Goal: Task Accomplishment & Management: Complete application form

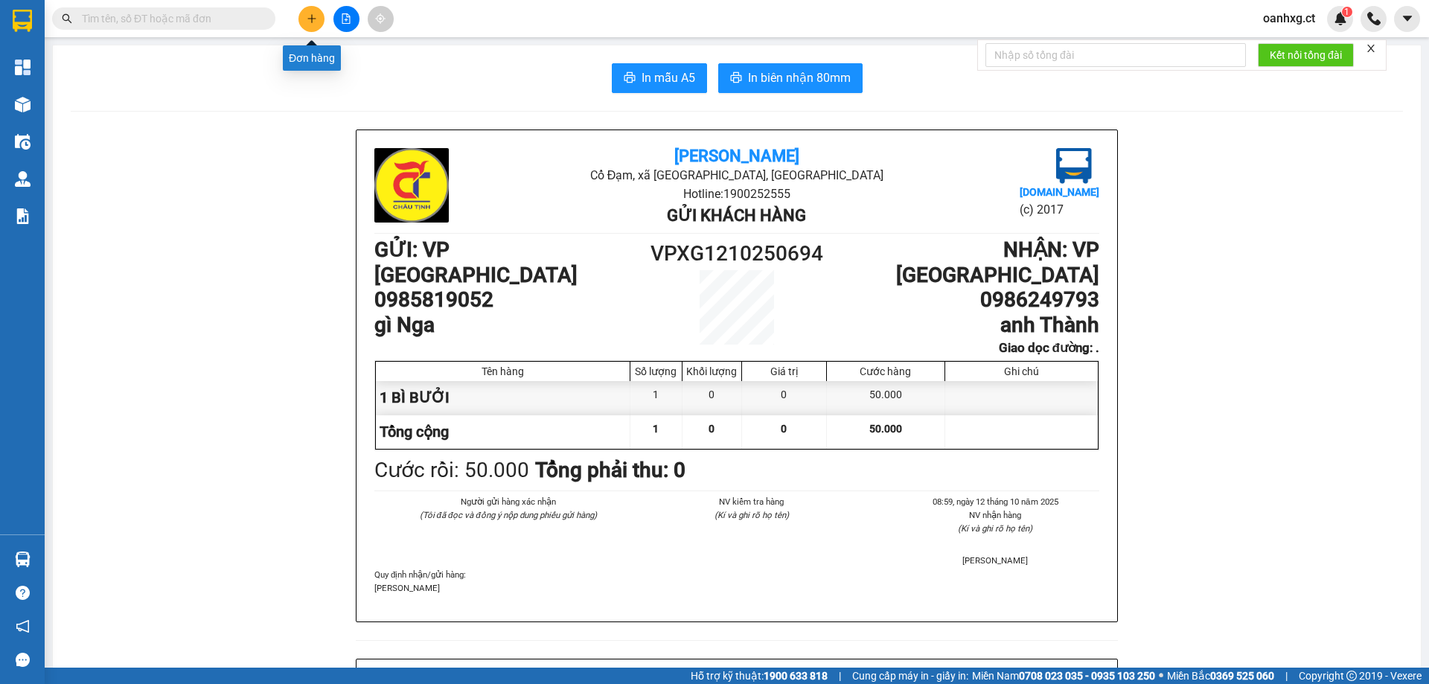
click at [318, 14] on button at bounding box center [311, 19] width 26 height 26
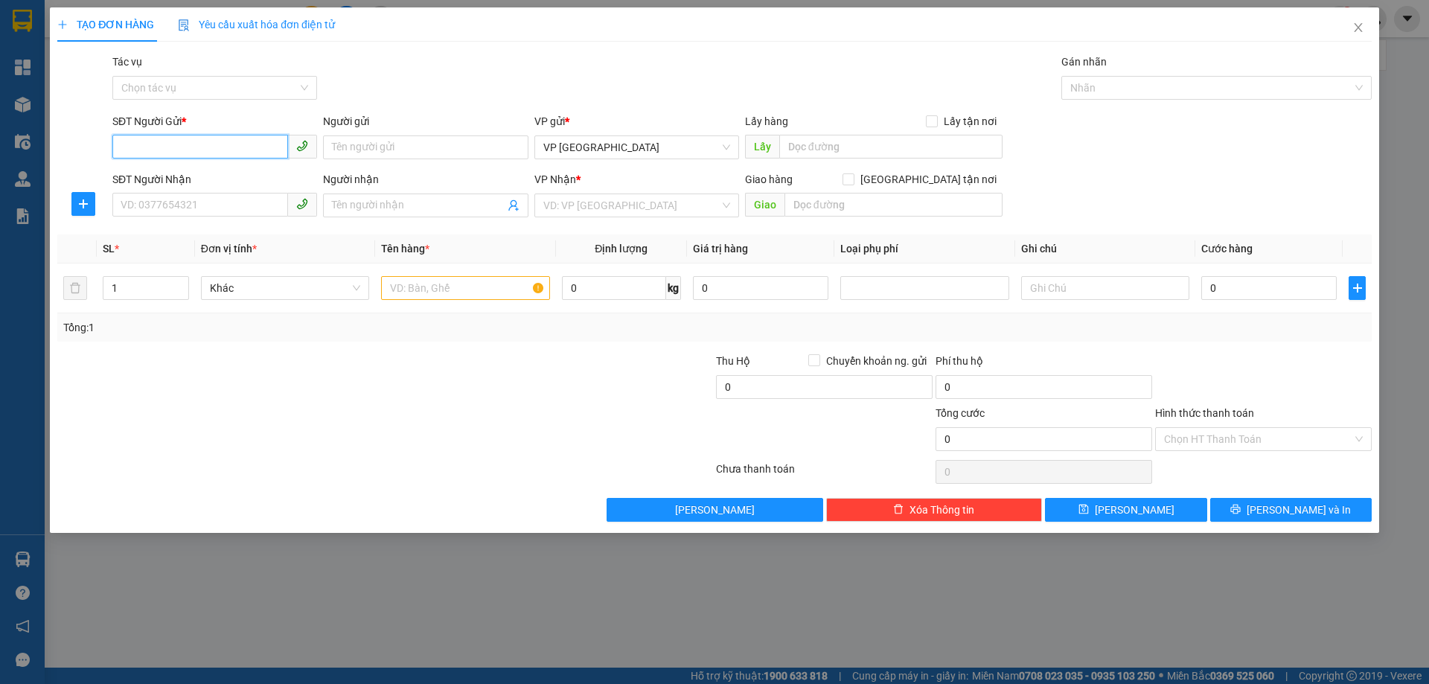
click at [220, 147] on input "SĐT Người Gửi *" at bounding box center [200, 147] width 176 height 24
type input "0989340678"
click at [182, 205] on input "SĐT Người Nhận" at bounding box center [200, 205] width 176 height 24
type input "0"
type input "0869547826"
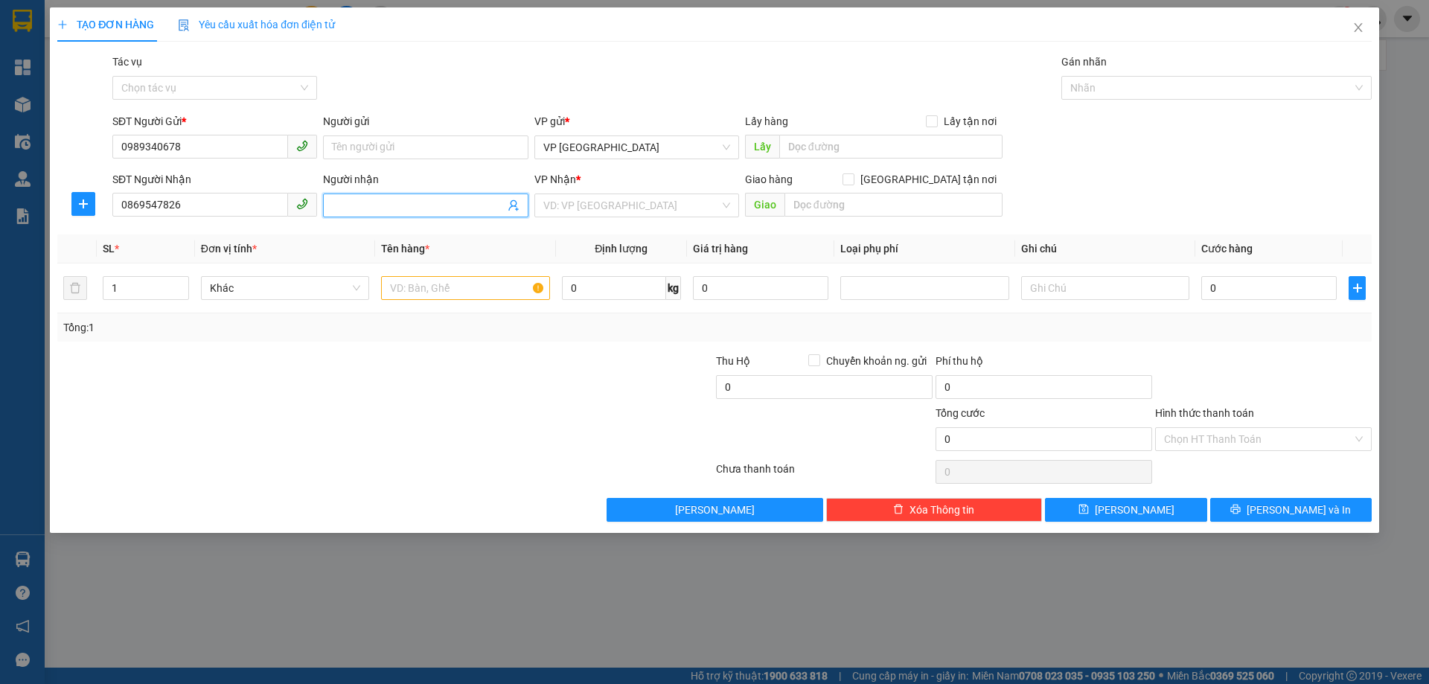
click at [392, 207] on input "Người nhận" at bounding box center [418, 205] width 172 height 16
type input "THU HÀ"
click at [664, 208] on input "search" at bounding box center [631, 205] width 176 height 22
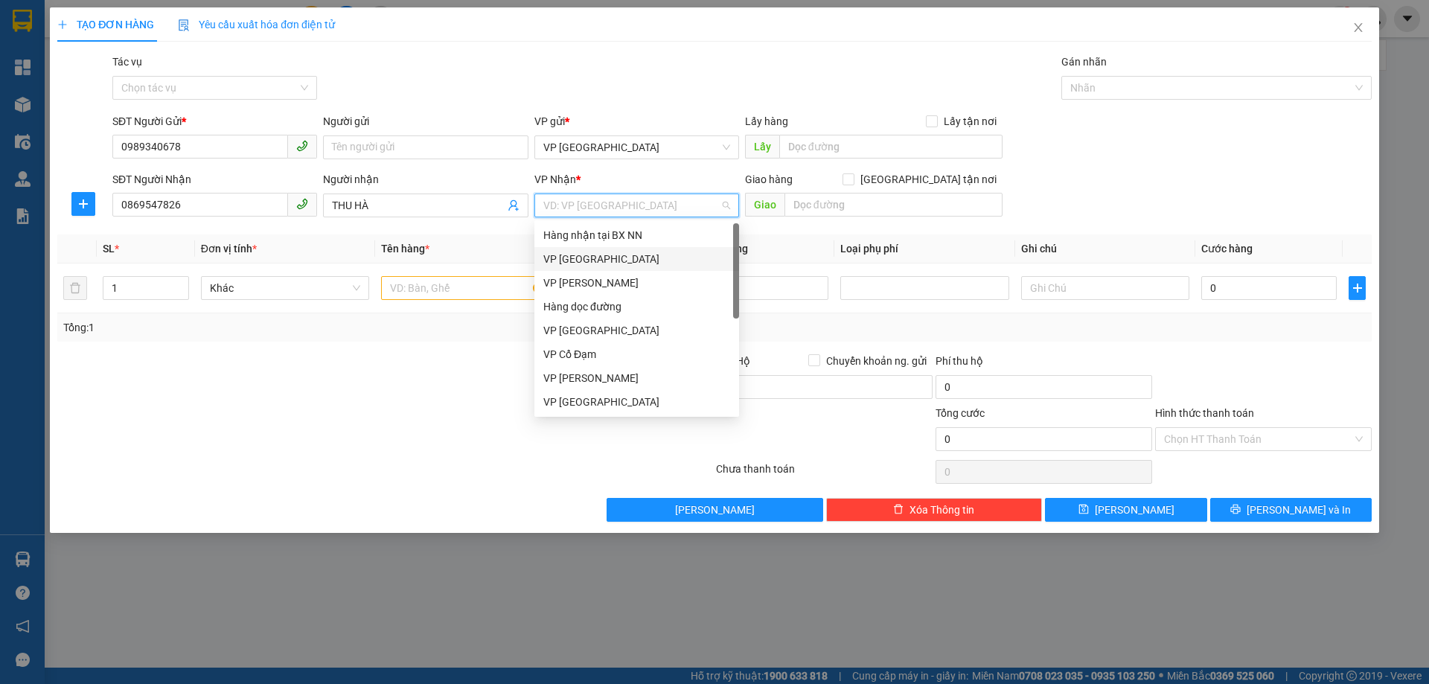
click at [585, 262] on div "VP [GEOGRAPHIC_DATA]" at bounding box center [636, 259] width 187 height 16
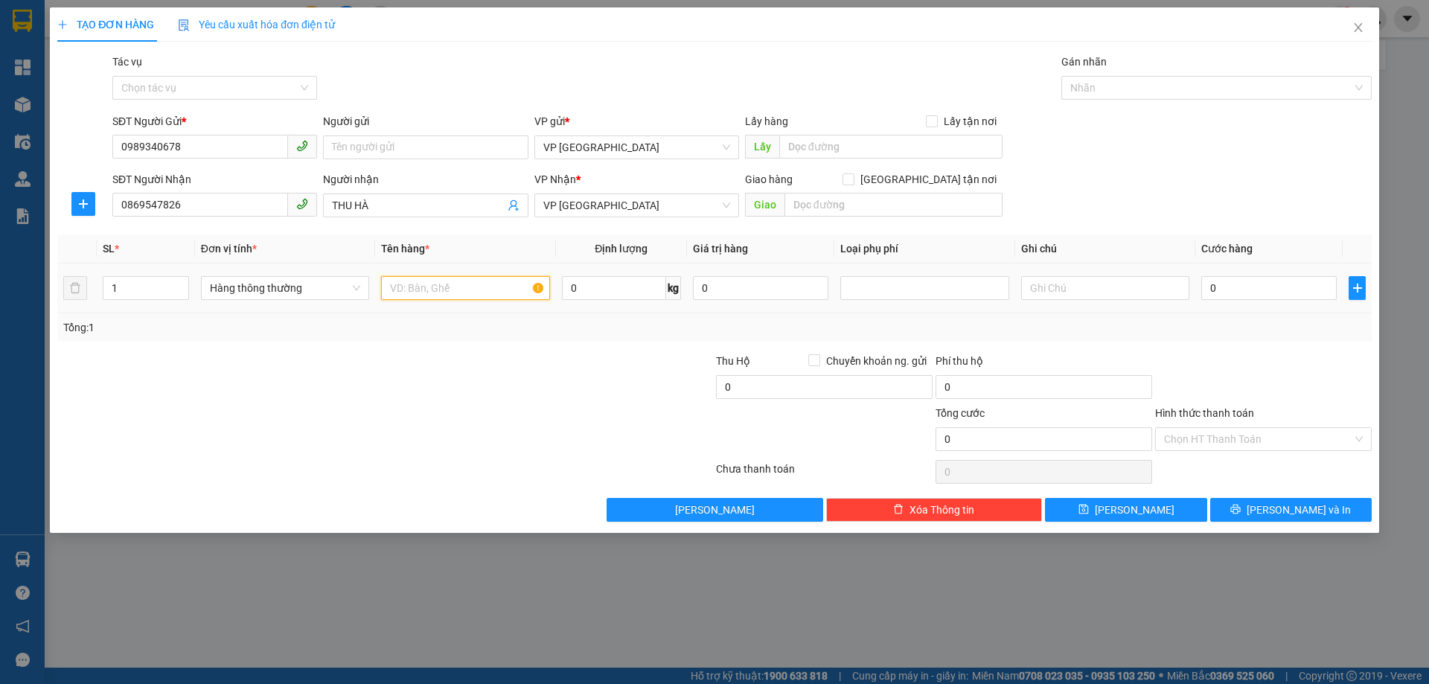
click at [494, 288] on input "text" at bounding box center [465, 288] width 168 height 24
type input "XE SỐ"
click at [1239, 287] on input "0" at bounding box center [1268, 288] width 135 height 24
type input "002"
type input "2"
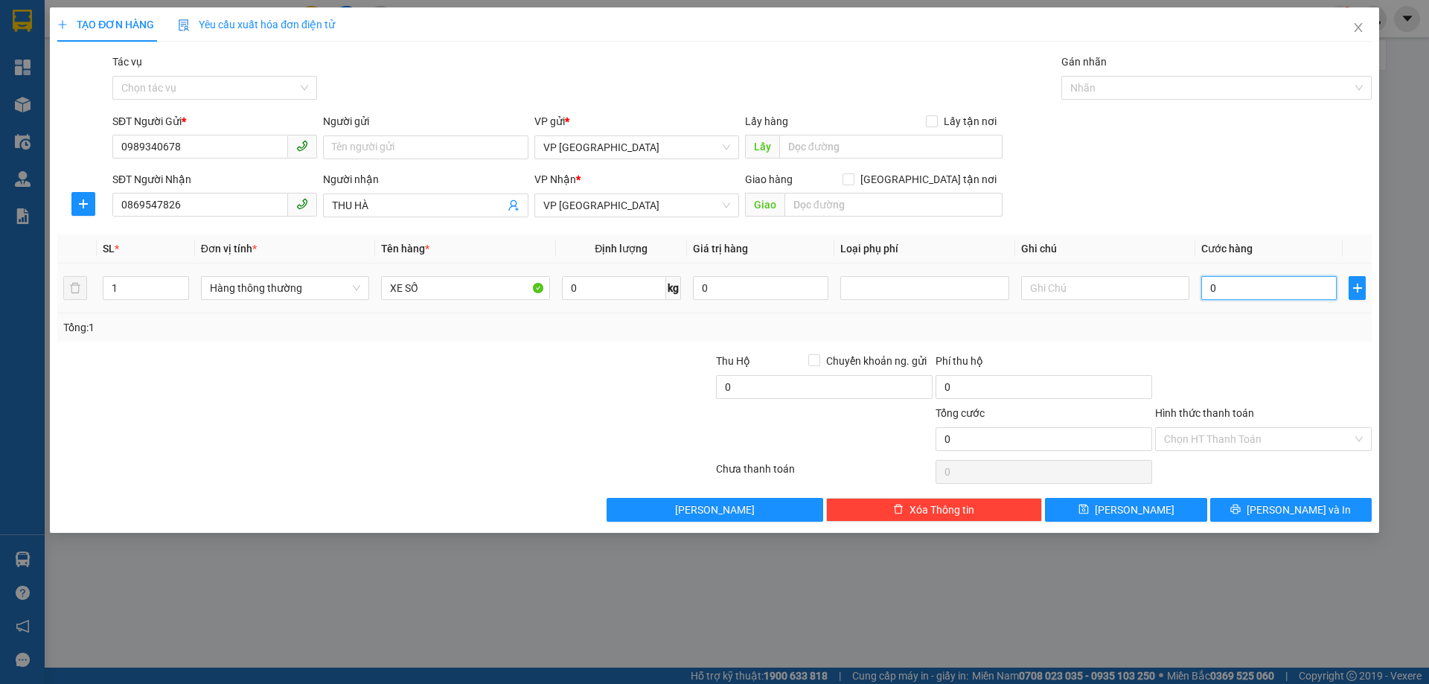
type input "2"
type input "0.024"
type input "24"
type input "00.240"
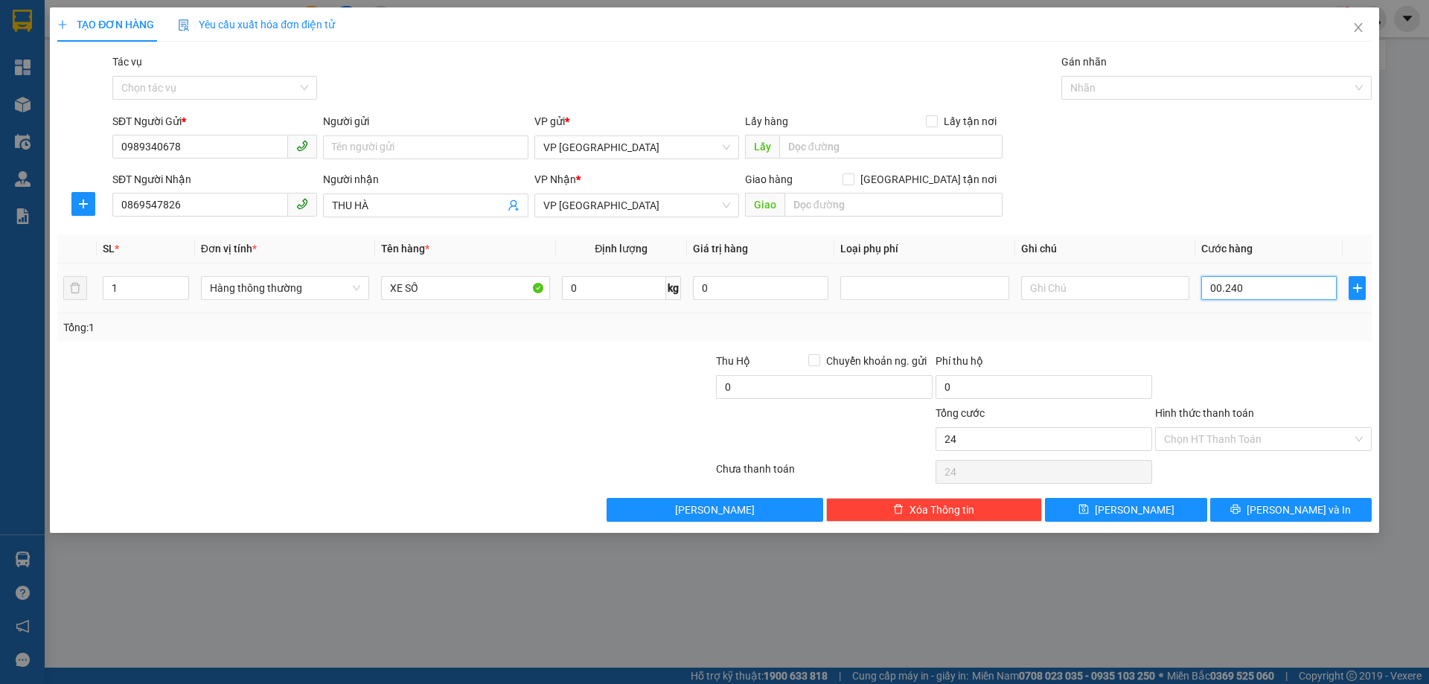
type input "240"
click at [1236, 333] on div "Tổng: 1" at bounding box center [714, 327] width 1303 height 16
type input "240.000"
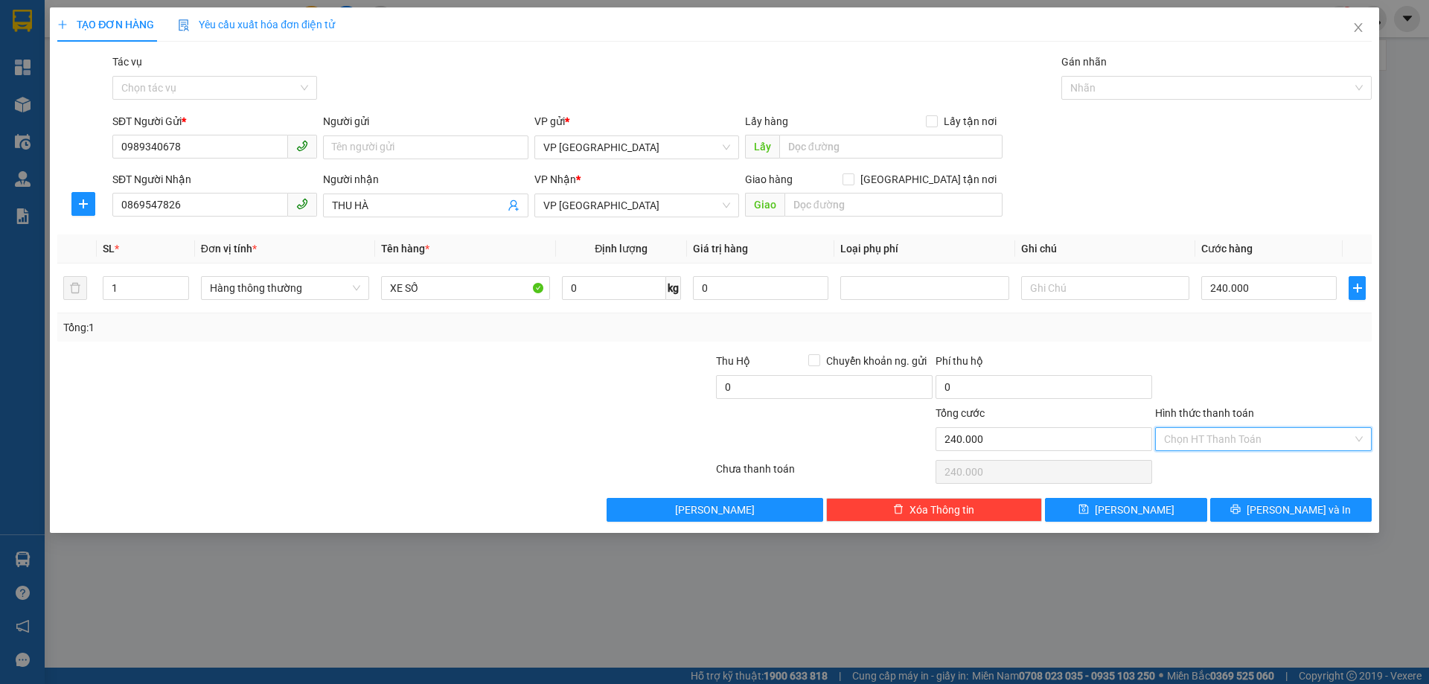
click at [1263, 437] on input "Hình thức thanh toán" at bounding box center [1258, 439] width 188 height 22
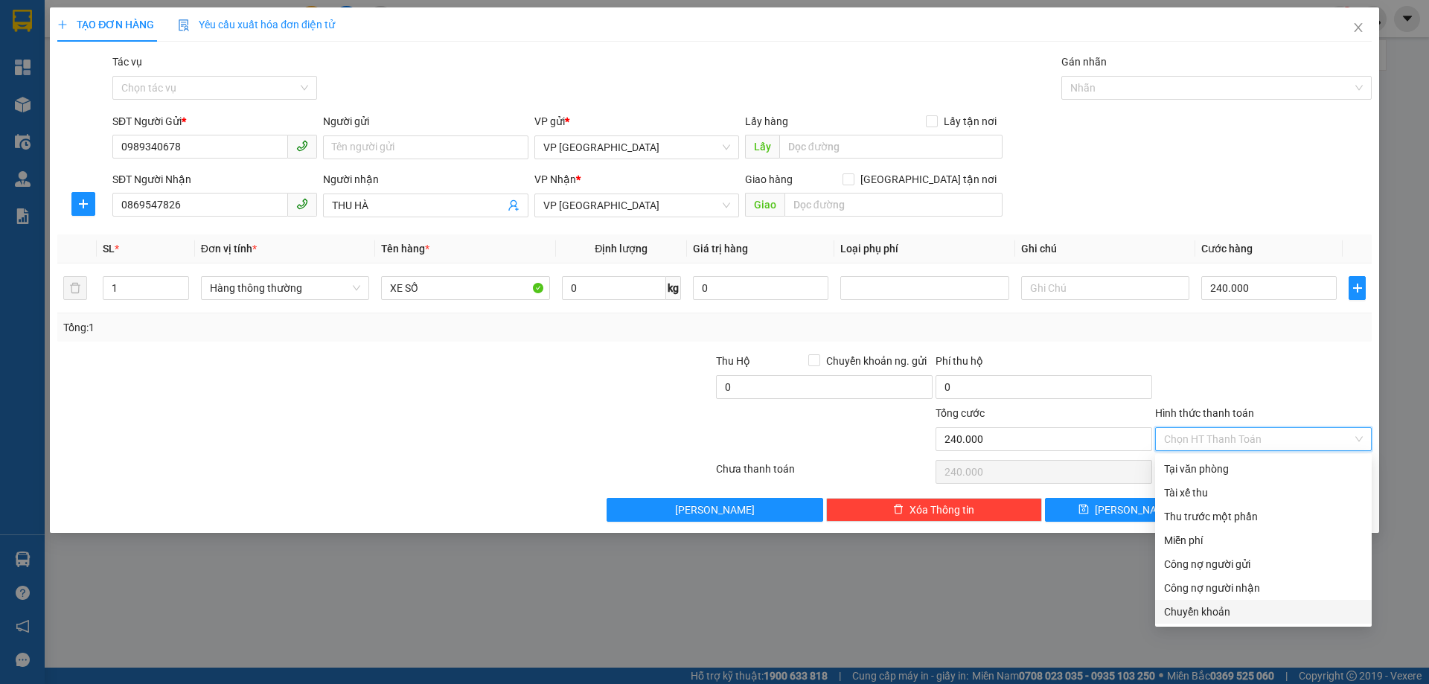
click at [1195, 613] on div "Chuyển khoản" at bounding box center [1263, 612] width 199 height 16
type input "0"
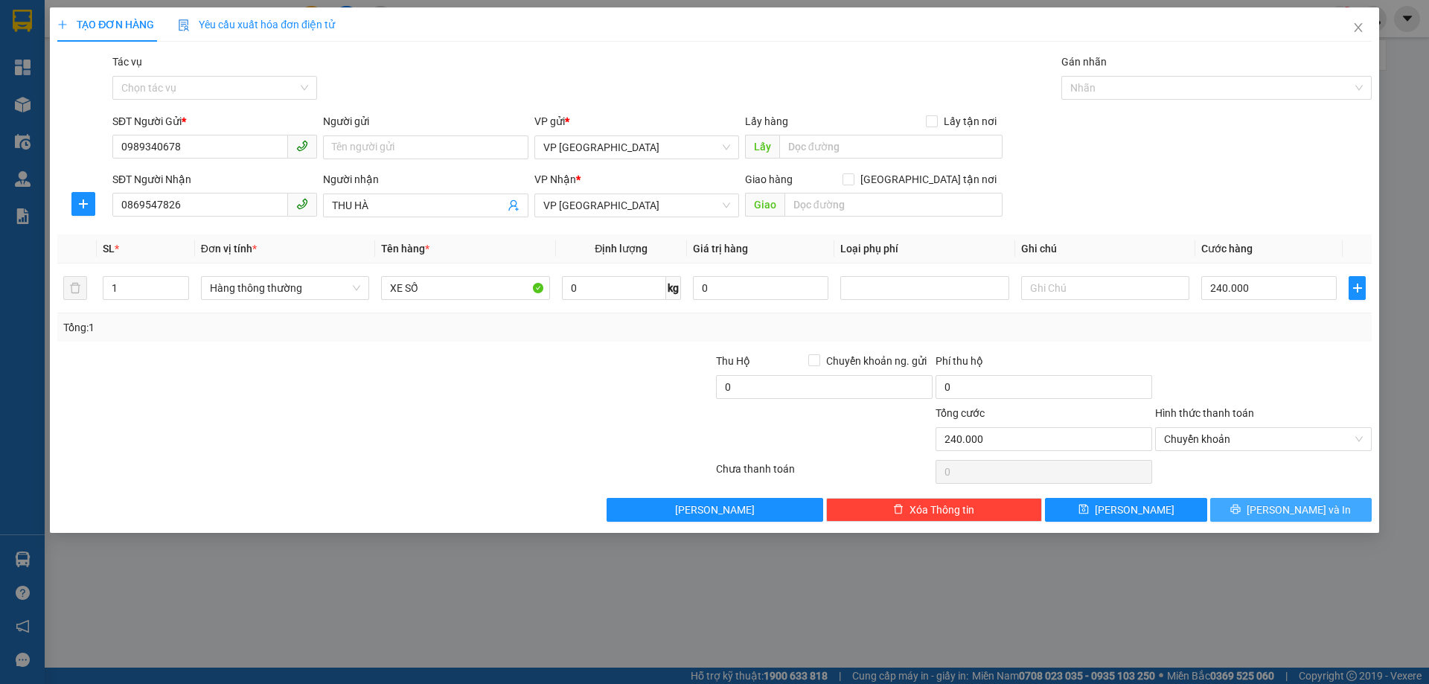
click at [1241, 504] on icon "printer" at bounding box center [1235, 509] width 10 height 10
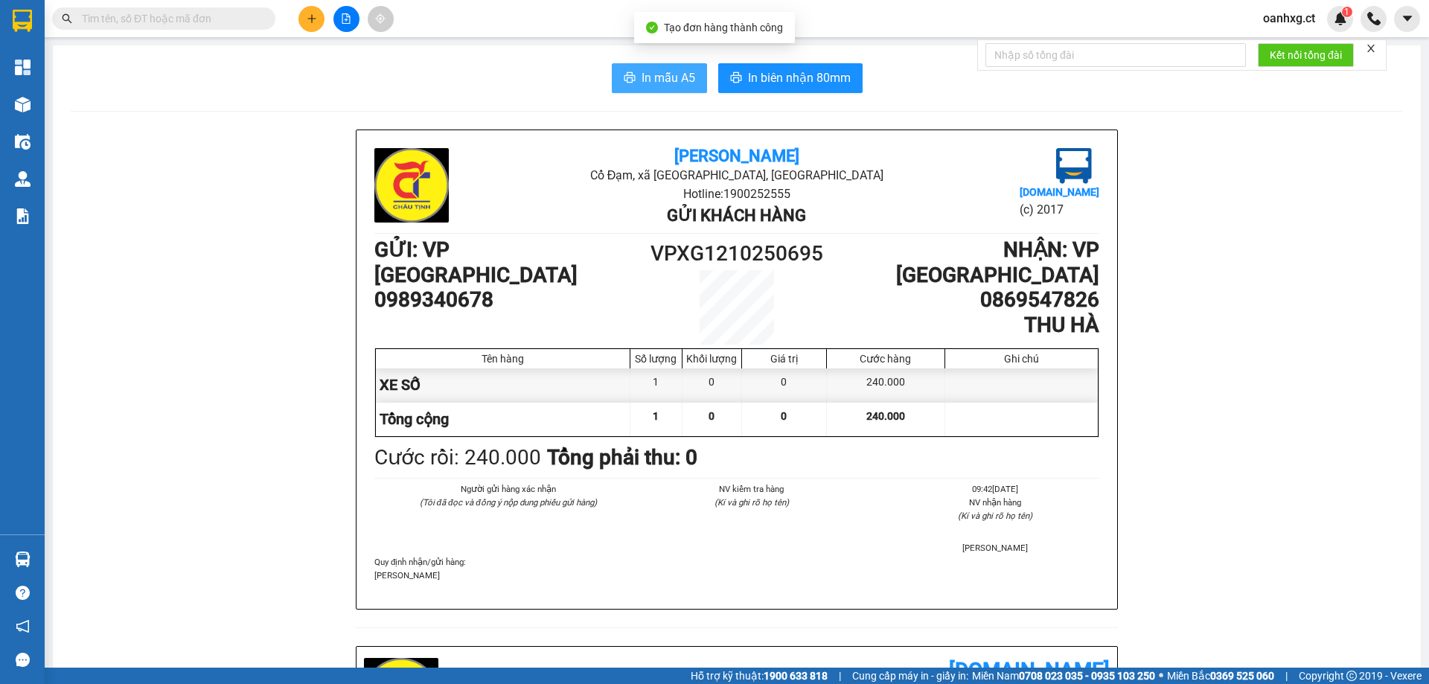
click at [675, 79] on span "In mẫu A5" at bounding box center [669, 77] width 54 height 19
